Goal: Task Accomplishment & Management: Manage account settings

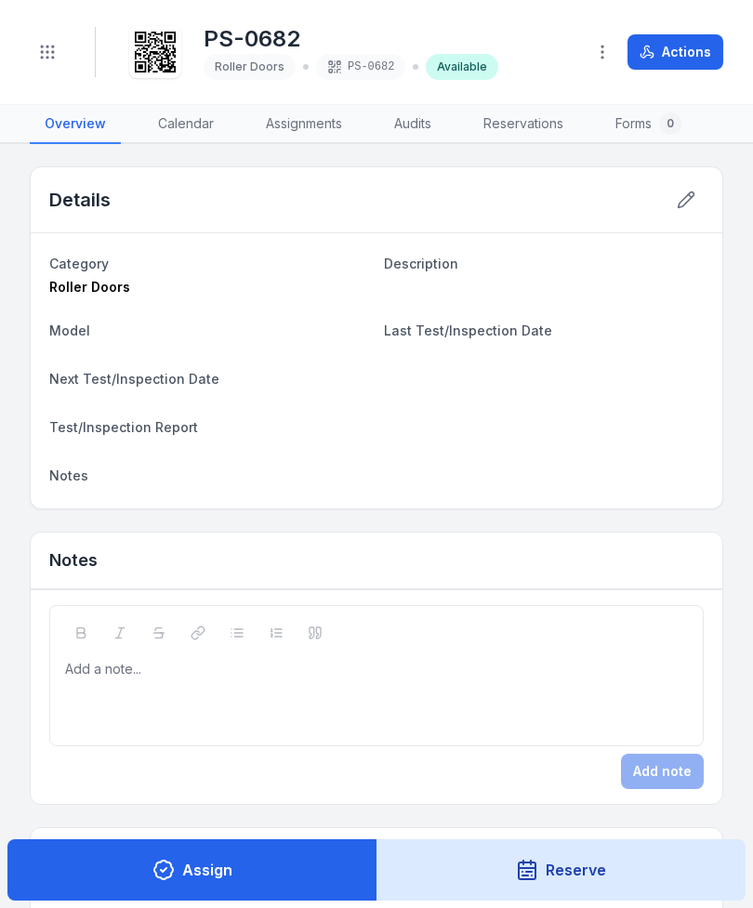
scroll to position [0, 1]
click at [39, 44] on icon "Toggle navigation" at bounding box center [47, 52] width 19 height 19
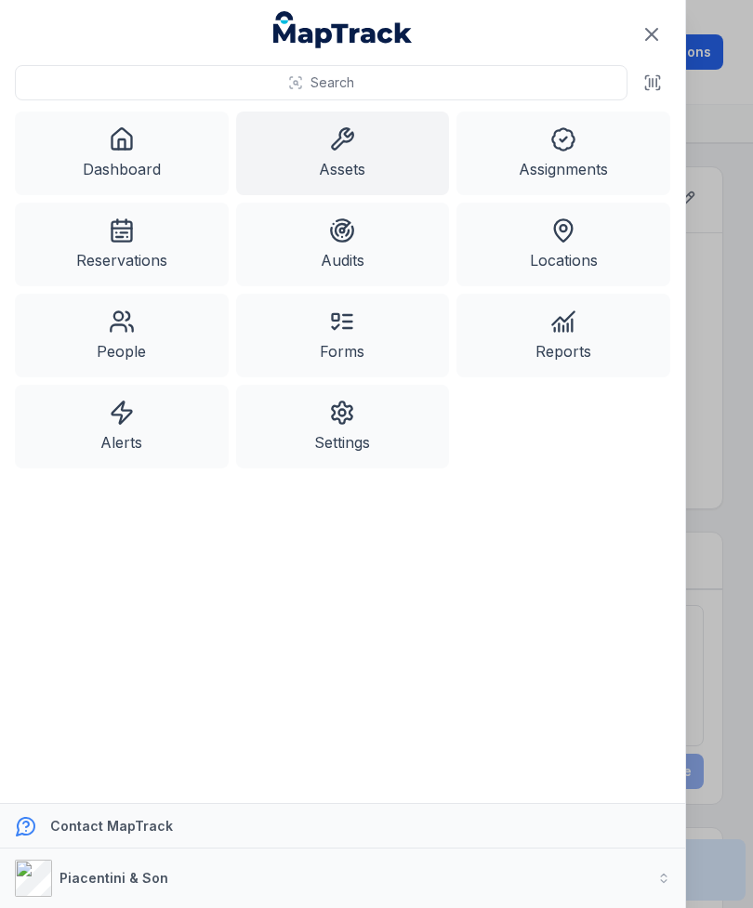
click at [344, 150] on icon at bounding box center [342, 139] width 26 height 26
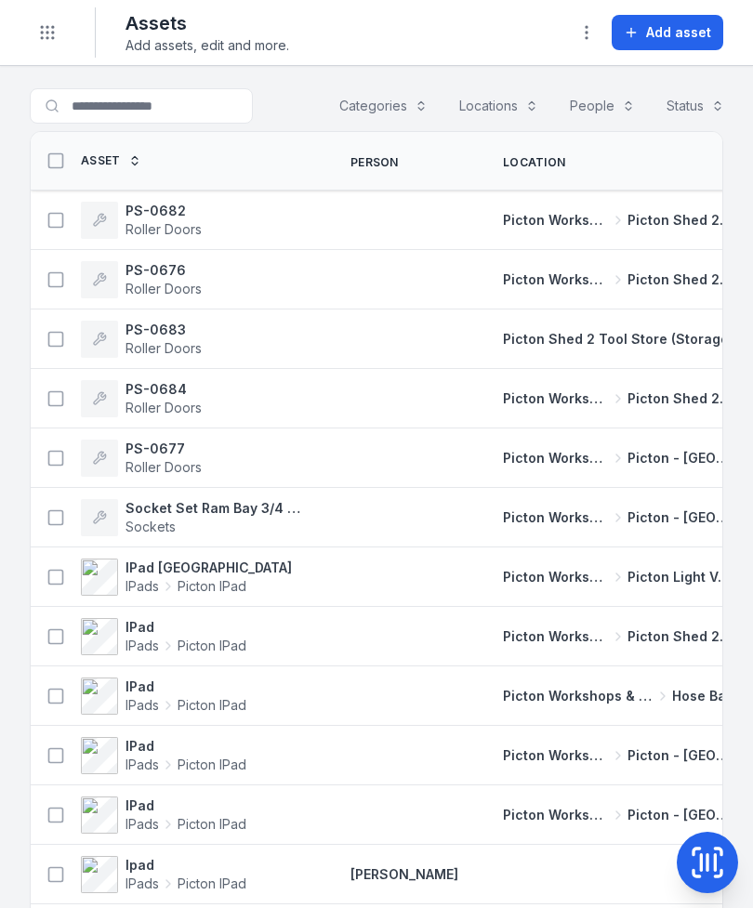
click at [694, 18] on button "Add asset" at bounding box center [667, 32] width 112 height 35
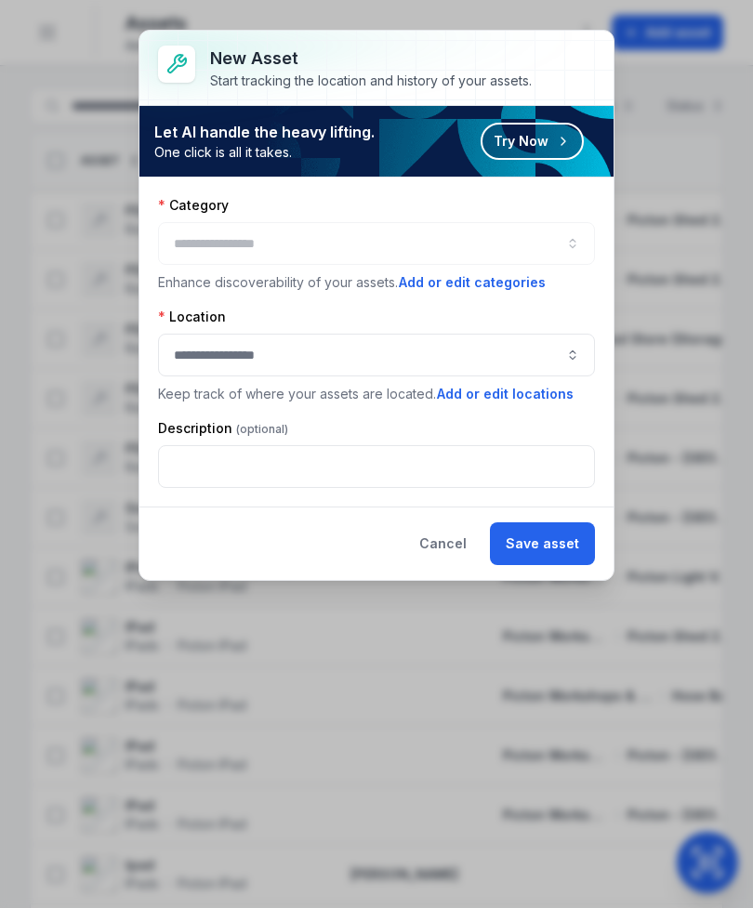
click at [545, 233] on div at bounding box center [376, 243] width 437 height 43
click at [542, 248] on button "button" at bounding box center [376, 243] width 437 height 43
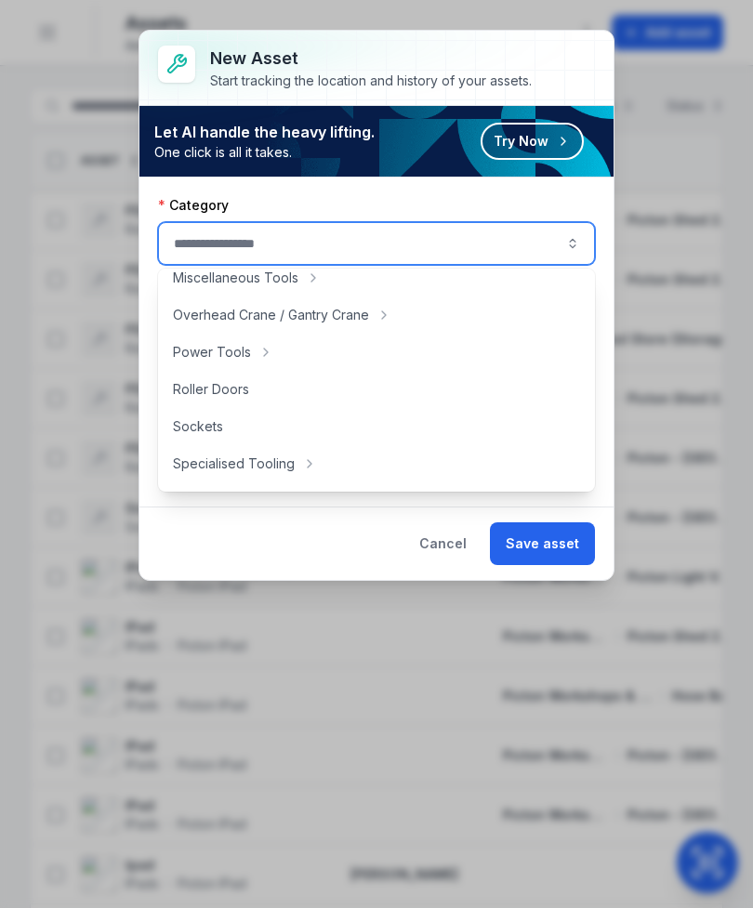
scroll to position [722, 0]
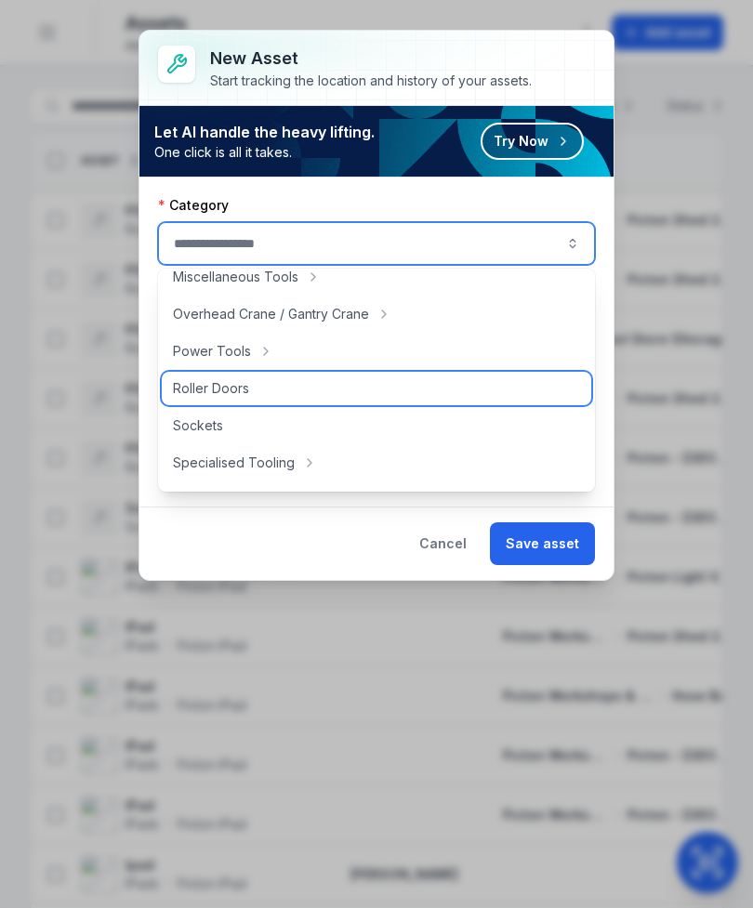
click at [278, 388] on div "Roller Doors" at bounding box center [376, 388] width 429 height 33
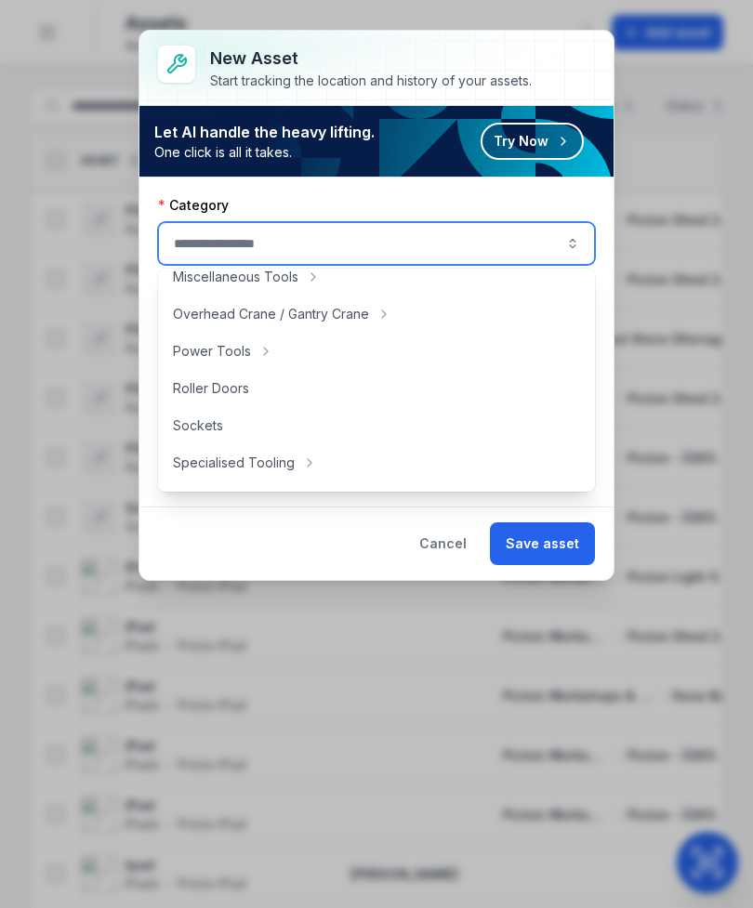
type input "**********"
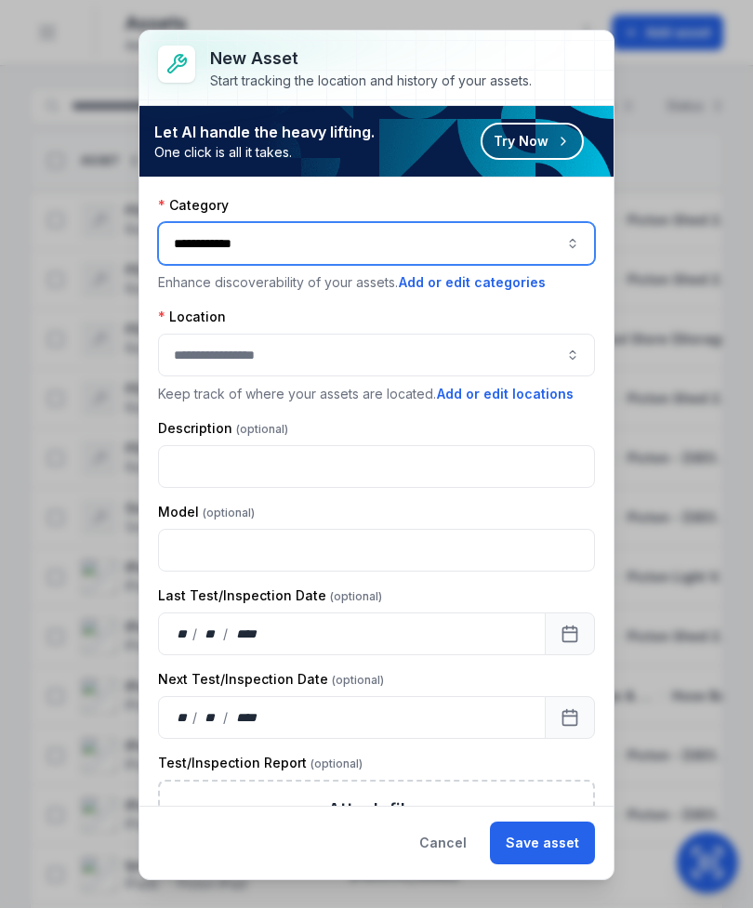
click at [582, 362] on button "button" at bounding box center [376, 355] width 437 height 43
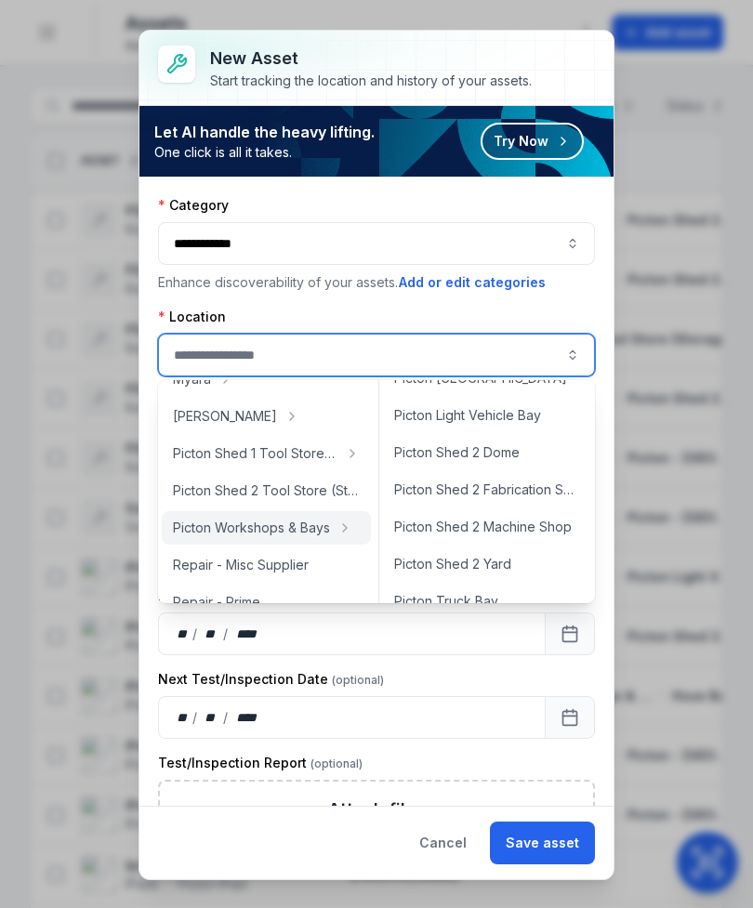
scroll to position [632, 0]
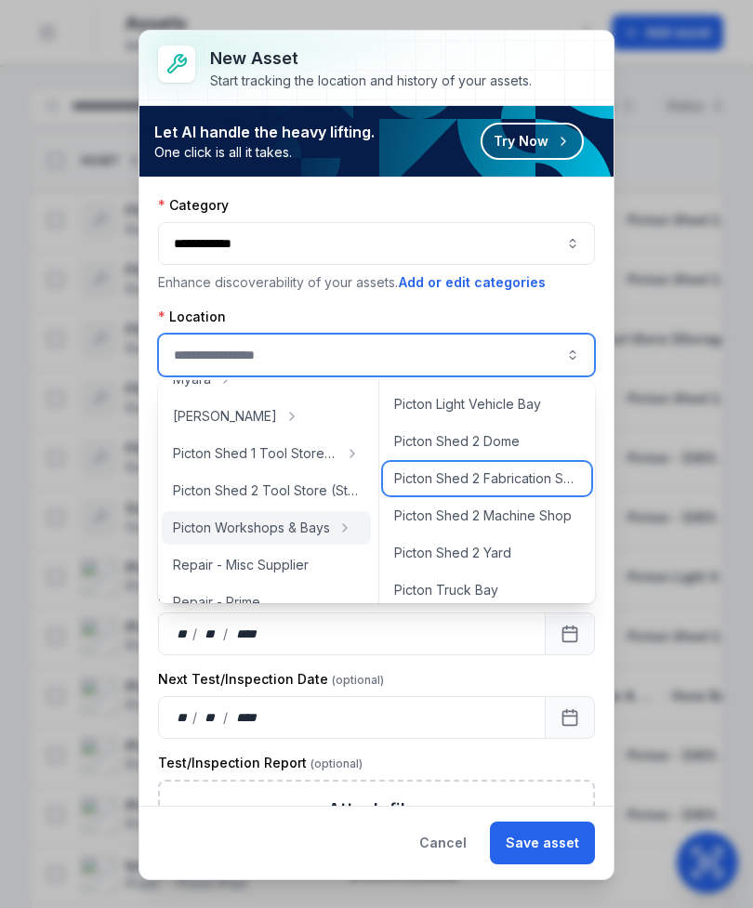
click at [550, 485] on span "Picton Shed 2 Fabrication Shop" at bounding box center [487, 478] width 186 height 19
type input "**********"
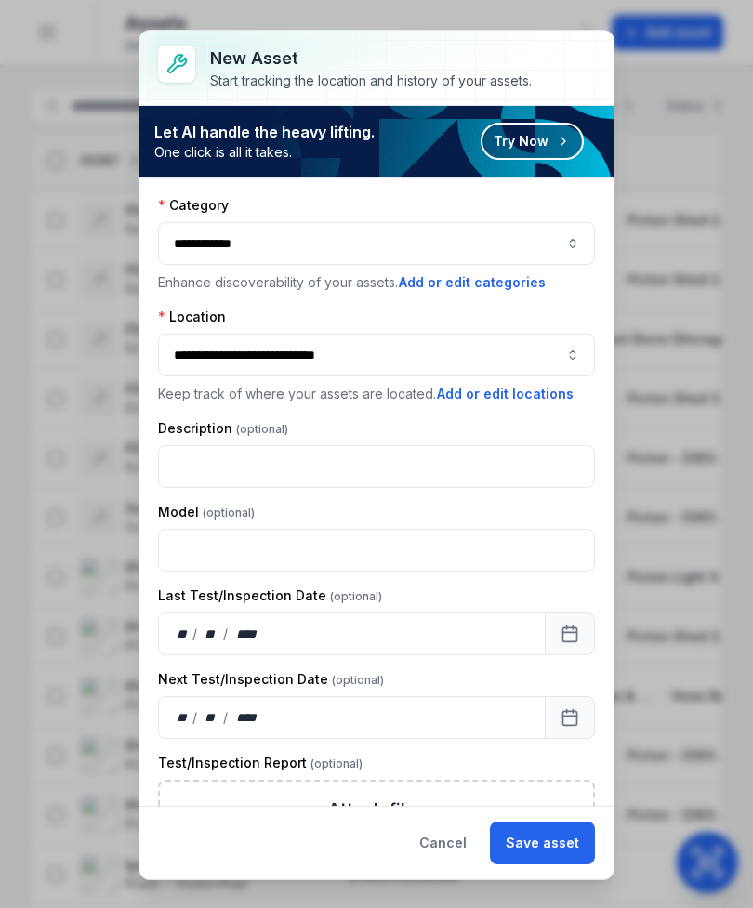
click at [561, 843] on button "Save asset" at bounding box center [542, 843] width 105 height 43
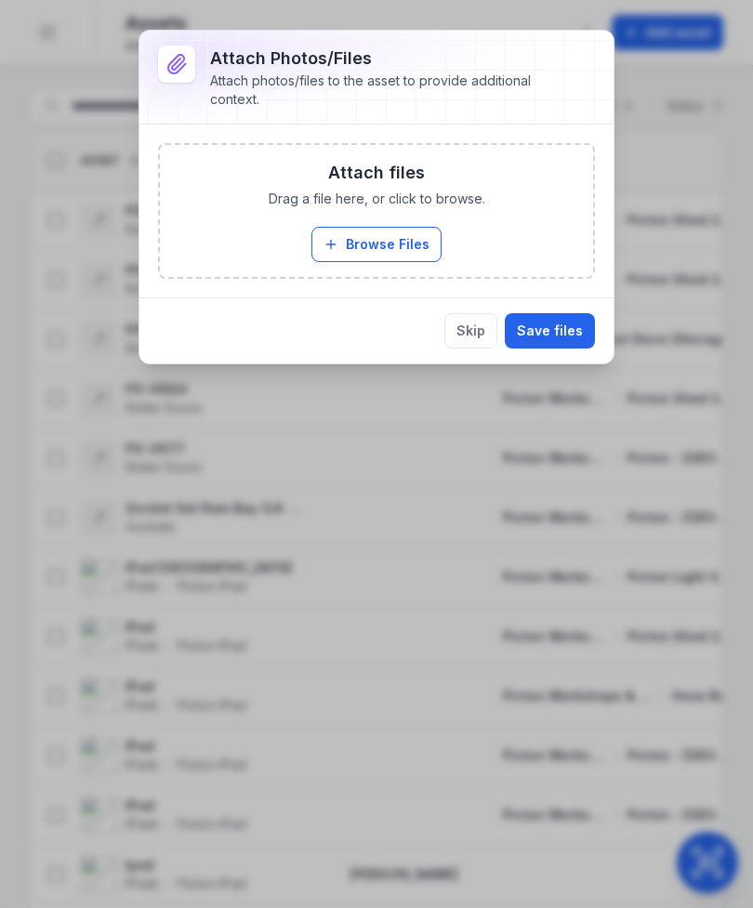
click at [485, 342] on button "Skip" at bounding box center [470, 330] width 53 height 35
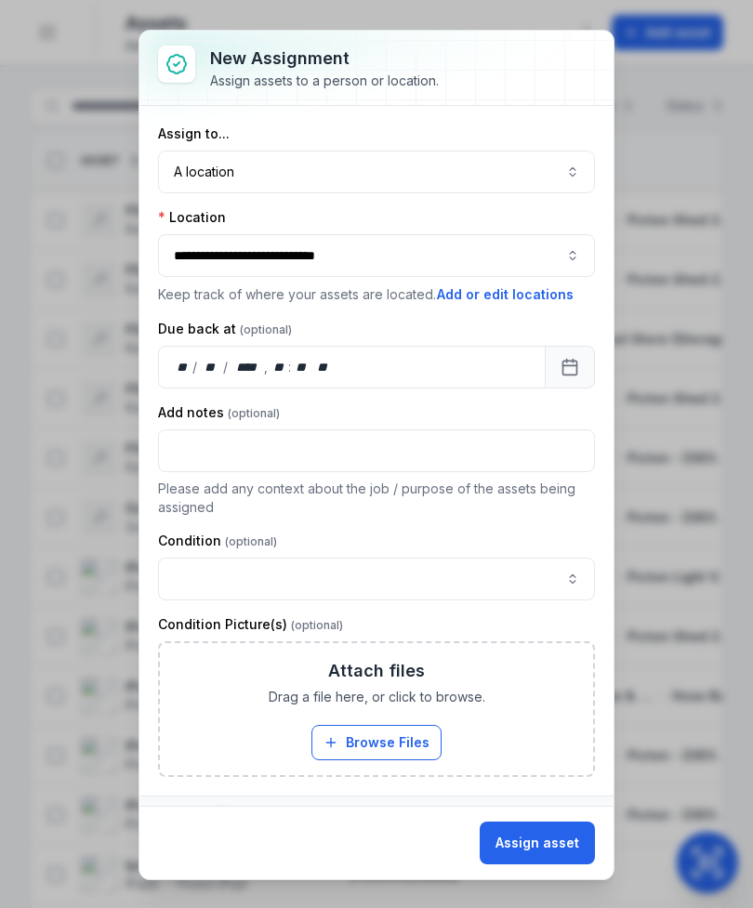
click at [556, 846] on button "Assign asset" at bounding box center [537, 843] width 115 height 43
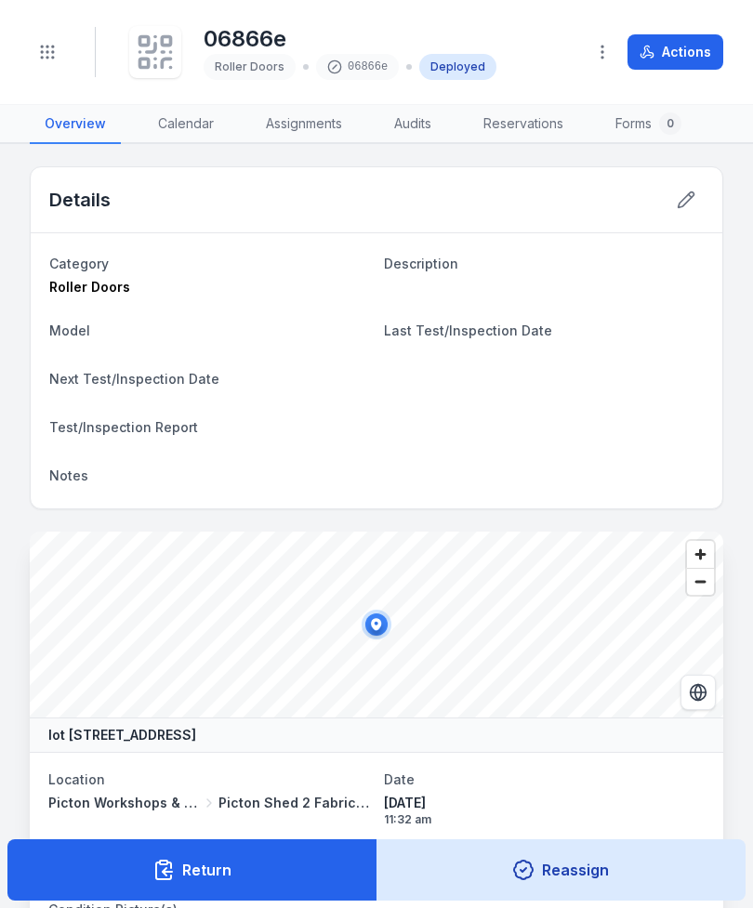
click at [171, 52] on icon at bounding box center [171, 52] width 0 height 0
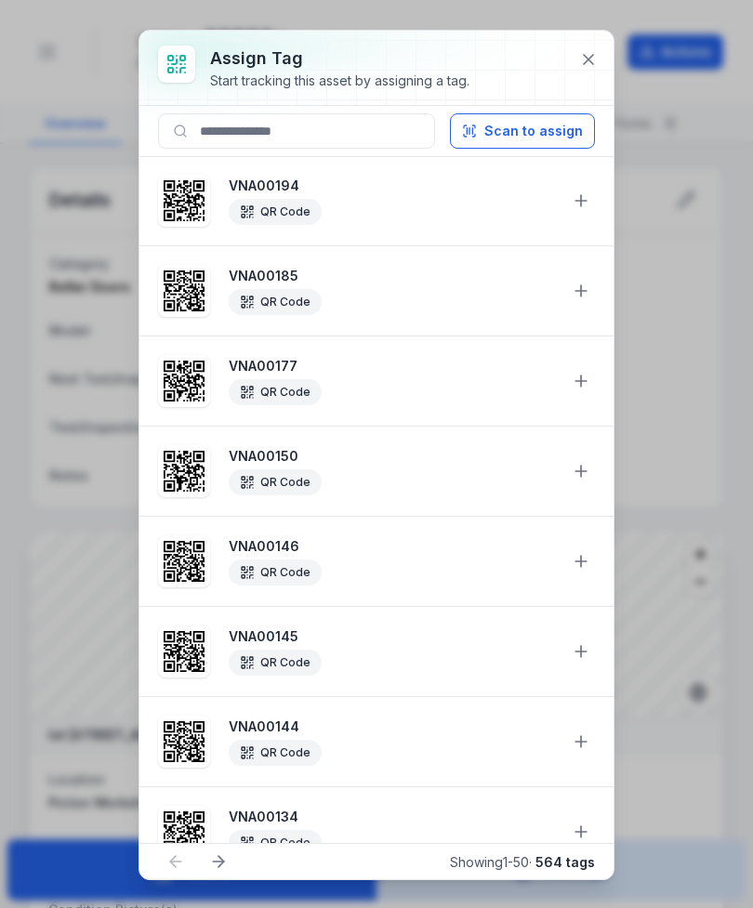
click at [516, 135] on button "Scan to assign" at bounding box center [522, 130] width 145 height 35
